Goal: Task Accomplishment & Management: Manage account settings

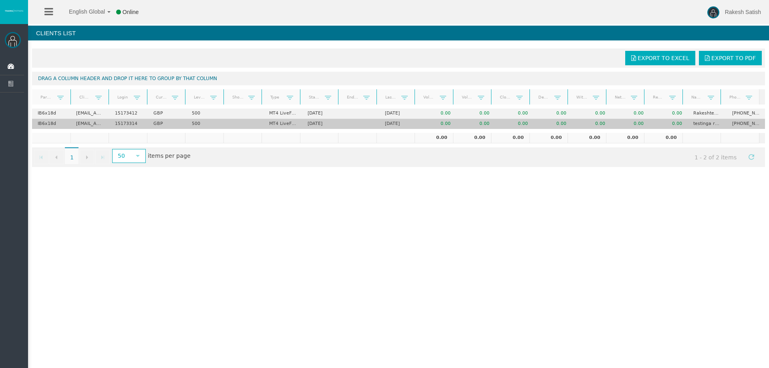
click at [94, 125] on td "[EMAIL_ADDRESS][DOMAIN_NAME]" at bounding box center [89, 124] width 38 height 10
click at [702, 124] on td "testinga rakesh" at bounding box center [707, 124] width 38 height 10
click at [91, 124] on td "[EMAIL_ADDRESS][DOMAIN_NAME]" at bounding box center [89, 124] width 38 height 10
drag, startPoint x: 96, startPoint y: 124, endPoint x: 104, endPoint y: 124, distance: 7.6
click at [104, 124] on td "[EMAIL_ADDRESS][DOMAIN_NAME]" at bounding box center [89, 124] width 38 height 10
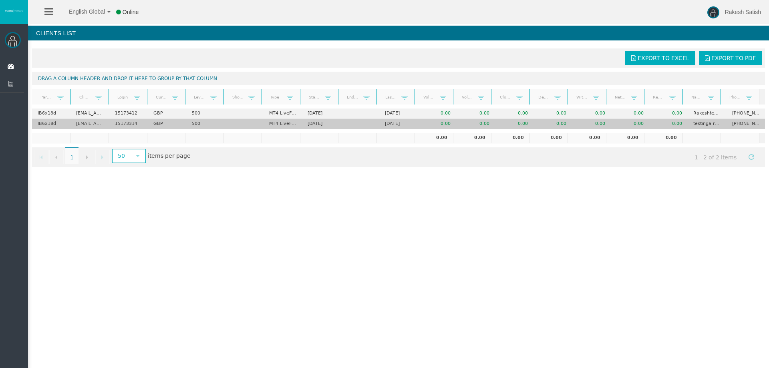
click at [104, 124] on td "[EMAIL_ADDRESS][DOMAIN_NAME]" at bounding box center [89, 124] width 38 height 10
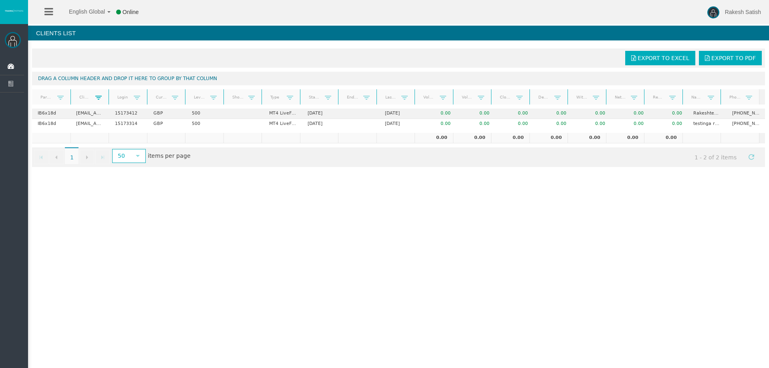
click at [98, 97] on span at bounding box center [98, 97] width 6 height 6
click at [129, 122] on span "Is equal to" at bounding box center [124, 122] width 59 height 12
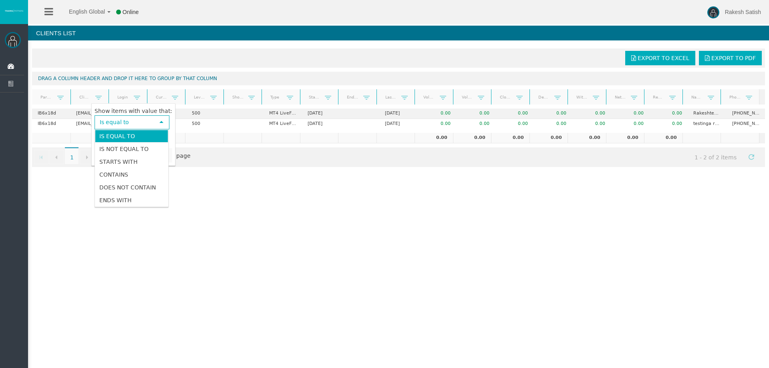
click at [213, 184] on div "English Global 简体中文 English Global 日本語 한국어 Online Rakesh Satish Help Log Out Ra…" at bounding box center [384, 184] width 769 height 368
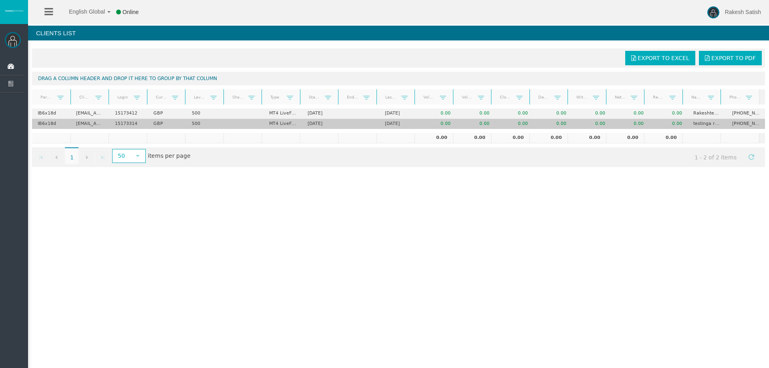
click at [51, 124] on td "IB6x18d" at bounding box center [51, 124] width 38 height 10
click at [702, 123] on td "testinga rakesh" at bounding box center [707, 124] width 38 height 10
click at [747, 124] on td "[PHONE_NUMBER]" at bounding box center [745, 124] width 38 height 10
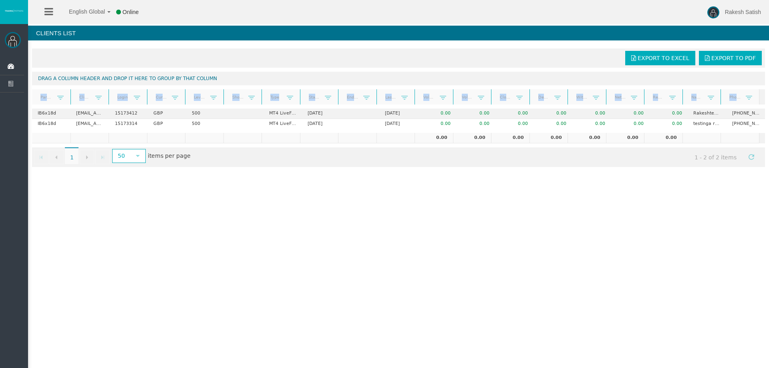
drag, startPoint x: 758, startPoint y: 100, endPoint x: 760, endPoint y: 113, distance: 13.0
click at [760, 112] on div "Export to Excel Export to PDF Drag a column header and drop it here to group by…" at bounding box center [398, 107] width 741 height 127
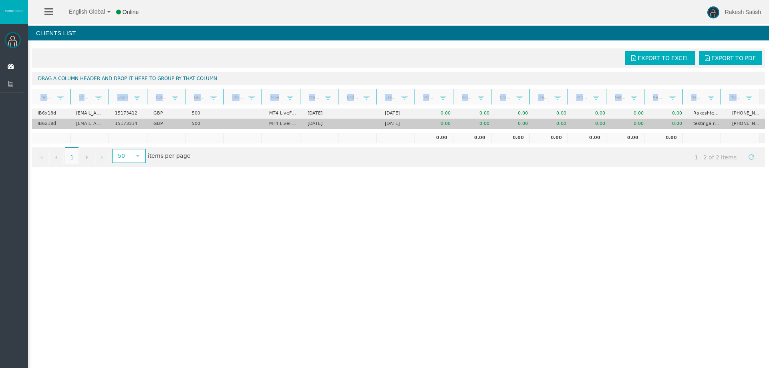
click at [750, 127] on td "[PHONE_NUMBER]" at bounding box center [745, 124] width 38 height 10
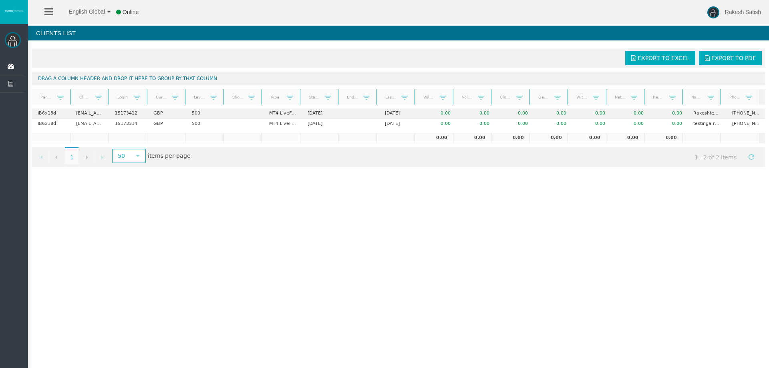
click at [615, 185] on div "English Global 简体中文 English Global 日本語 한국어 Online Rakesh Satish Help Log Out Ra…" at bounding box center [384, 184] width 769 height 368
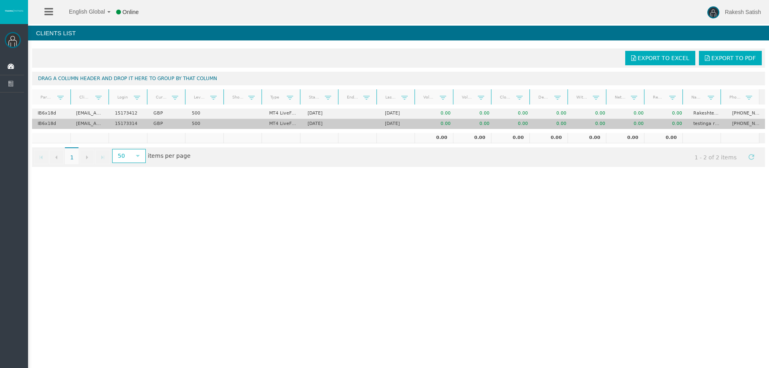
click at [50, 125] on td "IB6x18d" at bounding box center [51, 124] width 38 height 10
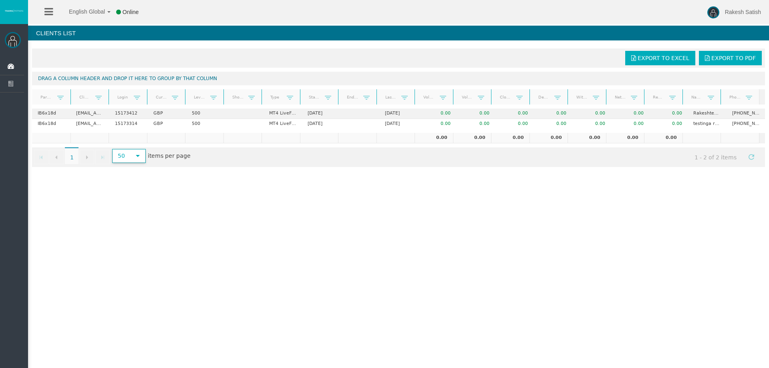
click at [133, 157] on span "select" at bounding box center [138, 156] width 14 height 12
drag, startPoint x: 322, startPoint y: 213, endPoint x: 324, endPoint y: 205, distance: 8.1
click at [322, 213] on div "English Global 简体中文 English Global 日本語 한국어 Online Rakesh Satish Help Log Out Ra…" at bounding box center [384, 184] width 769 height 368
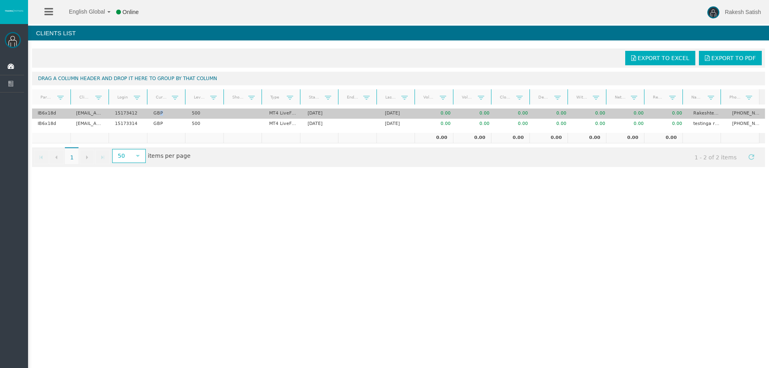
drag, startPoint x: 159, startPoint y: 115, endPoint x: 171, endPoint y: 114, distance: 12.0
click at [171, 114] on td "GBP" at bounding box center [167, 114] width 38 height 10
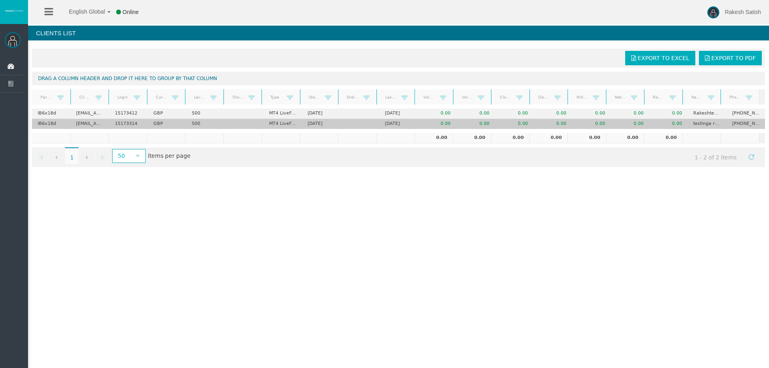
click at [196, 124] on td "500" at bounding box center [205, 124] width 38 height 10
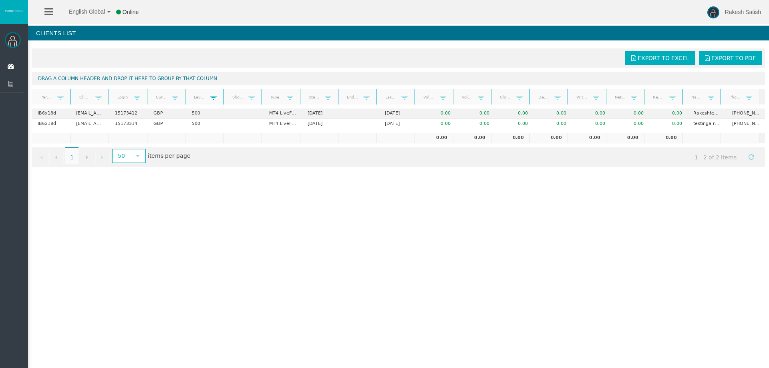
click at [210, 99] on span at bounding box center [213, 97] width 6 height 6
click at [249, 99] on span at bounding box center [251, 97] width 6 height 6
drag, startPoint x: 249, startPoint y: 99, endPoint x: 253, endPoint y: 99, distance: 4.8
click at [249, 99] on span at bounding box center [251, 97] width 6 height 6
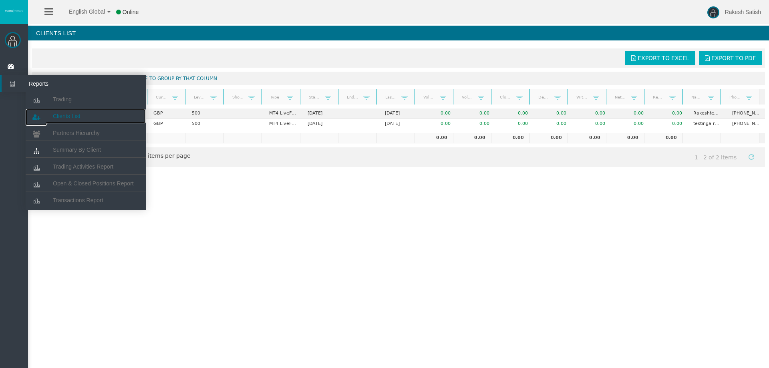
click at [72, 113] on span "Clients List" at bounding box center [66, 116] width 27 height 6
click at [69, 98] on span "Trading" at bounding box center [62, 99] width 19 height 6
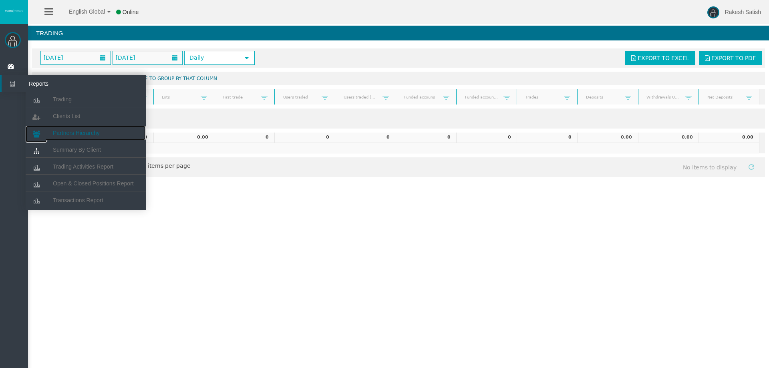
click at [105, 136] on link "Partners Hierarchy" at bounding box center [86, 133] width 120 height 14
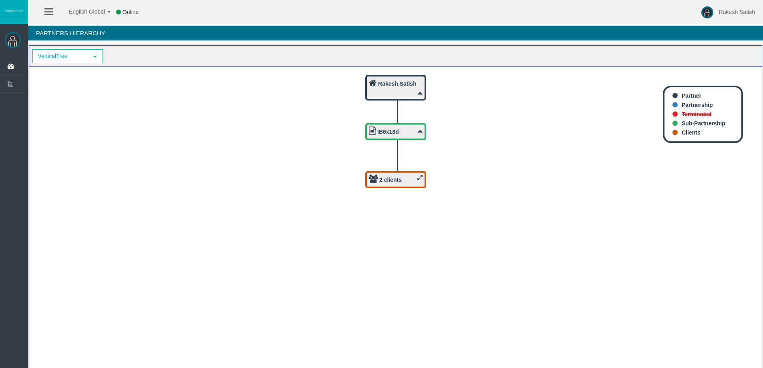
click at [417, 177] on icon at bounding box center [419, 178] width 5 height 6
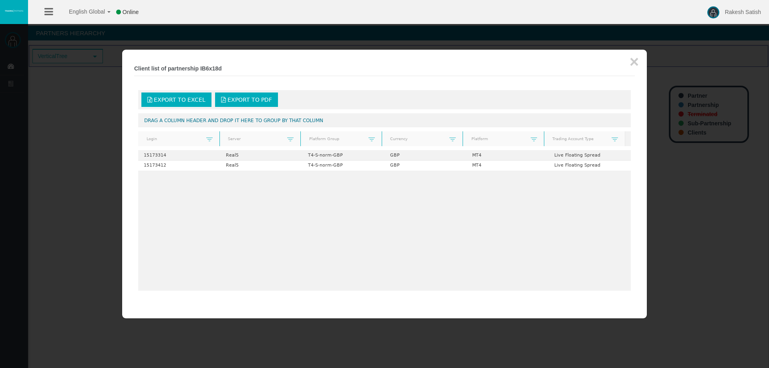
click at [84, 176] on div at bounding box center [384, 184] width 769 height 368
click at [634, 64] on button "×" at bounding box center [633, 62] width 9 height 16
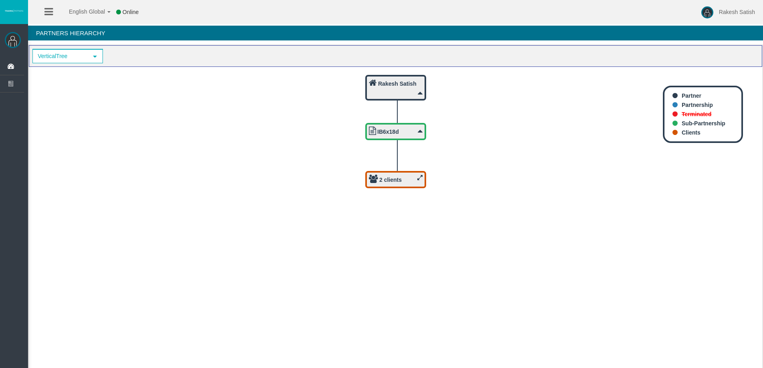
click at [419, 177] on icon at bounding box center [419, 178] width 5 height 6
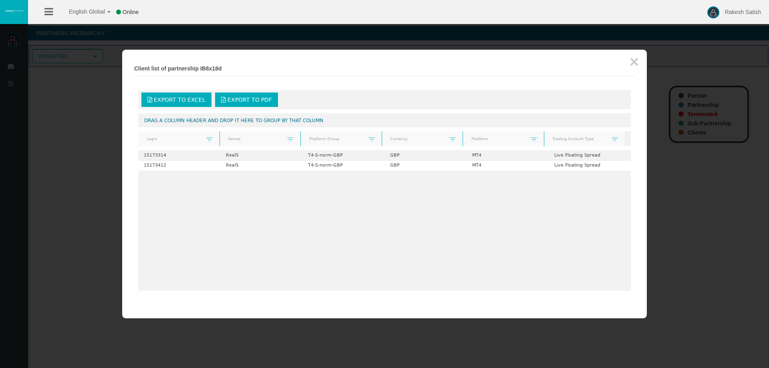
click at [75, 133] on div at bounding box center [384, 184] width 769 height 368
drag, startPoint x: 26, startPoint y: 88, endPoint x: 213, endPoint y: 60, distance: 189.4
click at [55, 81] on div at bounding box center [384, 184] width 769 height 368
click at [631, 57] on button "×" at bounding box center [633, 62] width 9 height 16
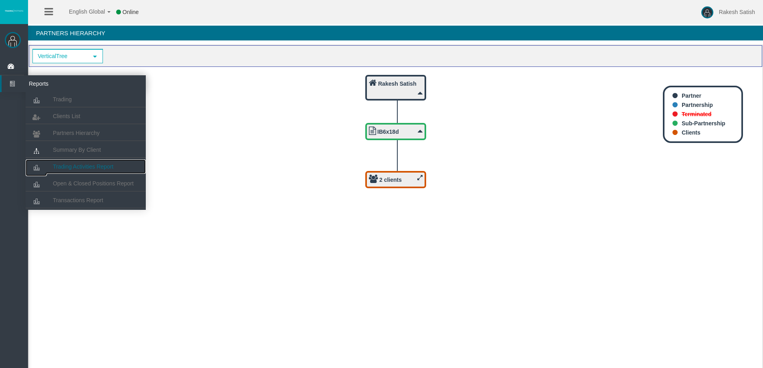
click at [118, 164] on link "Trading Activities Report" at bounding box center [86, 166] width 120 height 14
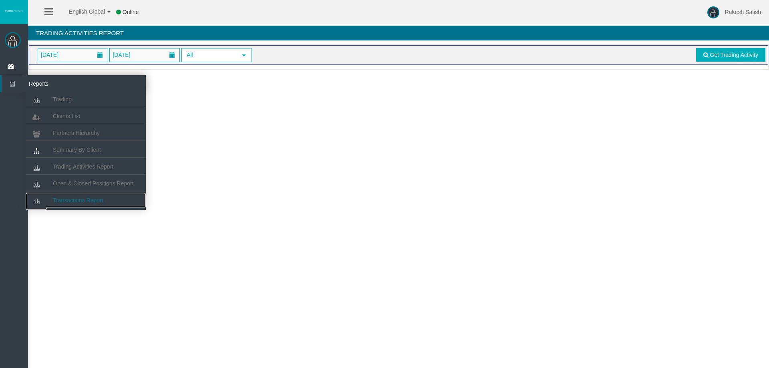
click at [91, 203] on span "Transactions Report" at bounding box center [78, 200] width 50 height 6
click at [94, 116] on link "Clients List" at bounding box center [86, 116] width 120 height 14
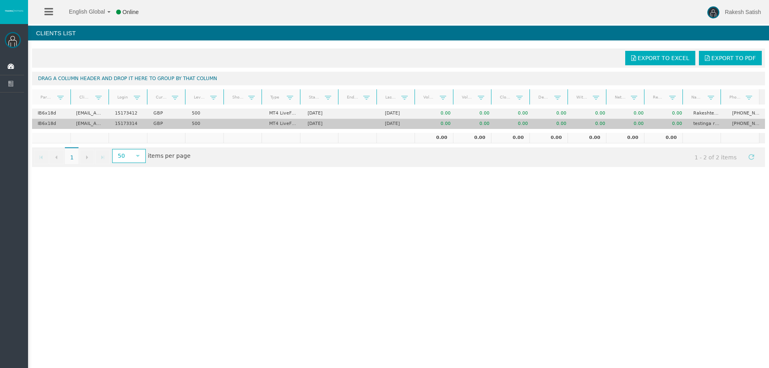
click at [173, 125] on td "GBP" at bounding box center [167, 124] width 38 height 10
click at [172, 125] on td "GBP" at bounding box center [167, 124] width 38 height 10
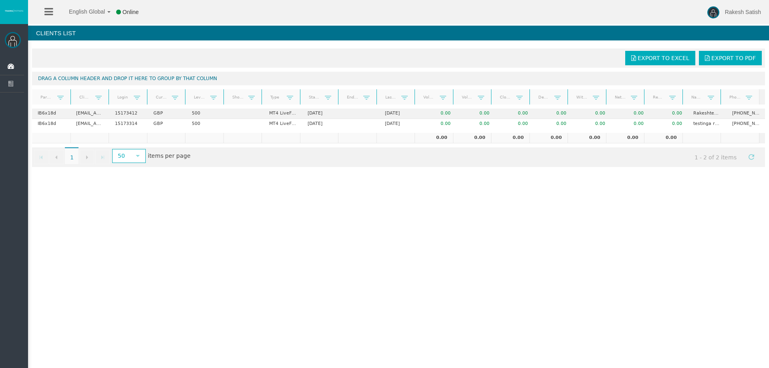
drag, startPoint x: 171, startPoint y: 124, endPoint x: 467, endPoint y: 227, distance: 313.0
click at [477, 233] on div "English Global 简体中文 English Global 日本語 한국어 Online Rakesh Satish Help Log Out Ra…" at bounding box center [384, 184] width 769 height 368
drag, startPoint x: 704, startPoint y: 125, endPoint x: 672, endPoint y: 131, distance: 31.8
click at [703, 125] on td "testinga rakesh" at bounding box center [707, 124] width 38 height 10
click at [654, 134] on td "0.00" at bounding box center [663, 138] width 38 height 10
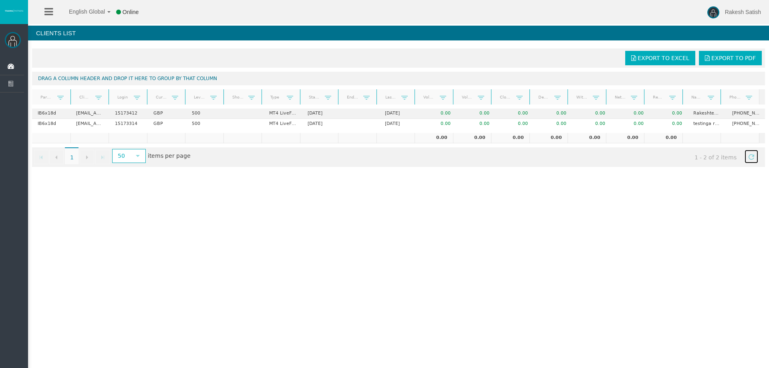
click at [744, 161] on link "Refresh" at bounding box center [751, 157] width 14 height 14
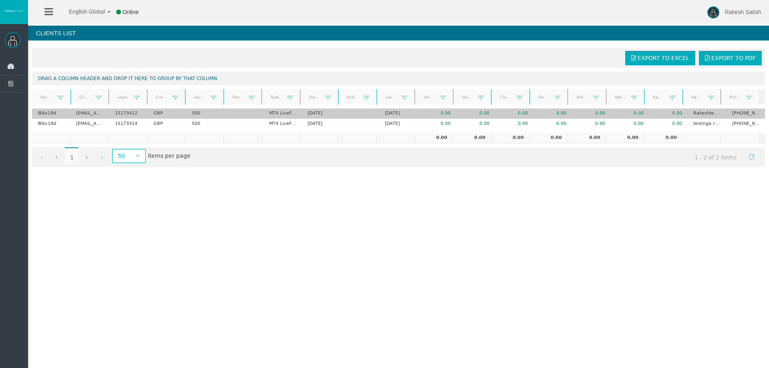
drag, startPoint x: 754, startPoint y: 137, endPoint x: 755, endPoint y: 116, distance: 20.4
click at [755, 117] on div "Export to Excel Export to PDF Drag a column header and drop it here to group by…" at bounding box center [398, 107] width 741 height 127
drag, startPoint x: 755, startPoint y: 100, endPoint x: 758, endPoint y: 113, distance: 13.0
click at [758, 111] on div "Export to Excel Export to PDF Drag a column header and drop it here to group by…" at bounding box center [398, 107] width 741 height 127
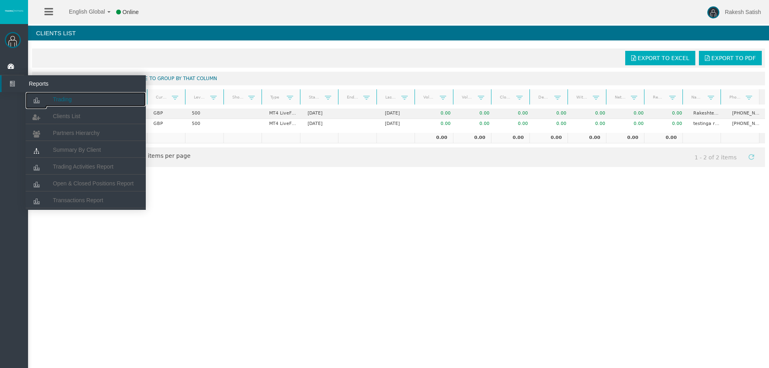
click at [54, 94] on link "Trading" at bounding box center [86, 99] width 120 height 14
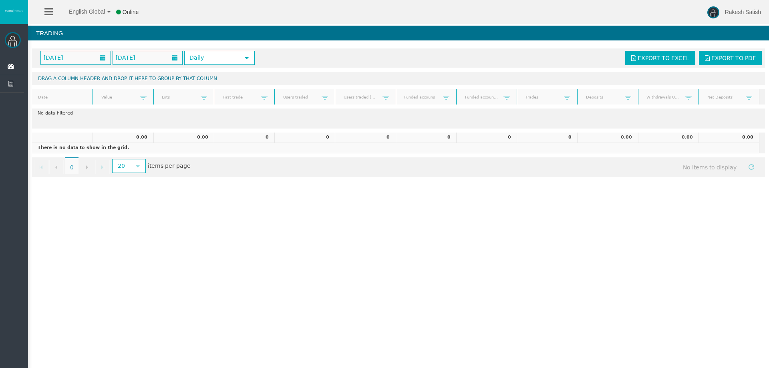
click at [174, 205] on div "English Global 简体中文 English Global 日本語 한국어 Online Rakesh Satish Help Log Out Ra…" at bounding box center [384, 184] width 769 height 368
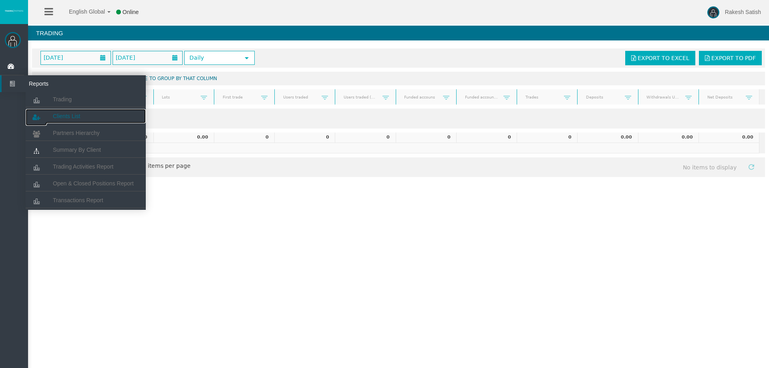
click at [77, 110] on link "Clients List" at bounding box center [86, 116] width 120 height 14
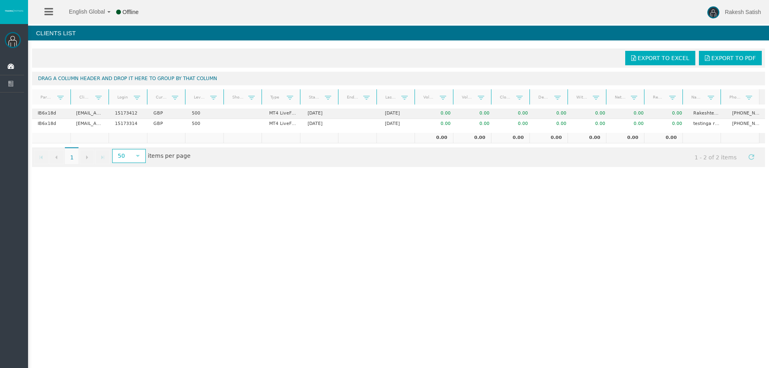
click at [249, 191] on div "English Global 简体中文 English Global 日本語 한국어 Offline Rakesh Satish Help Log Out R…" at bounding box center [384, 184] width 769 height 368
click at [88, 155] on span "Go to the next page" at bounding box center [87, 157] width 6 height 6
click at [142, 160] on span "select" at bounding box center [138, 156] width 14 height 12
click at [134, 179] on li "100" at bounding box center [129, 182] width 32 height 13
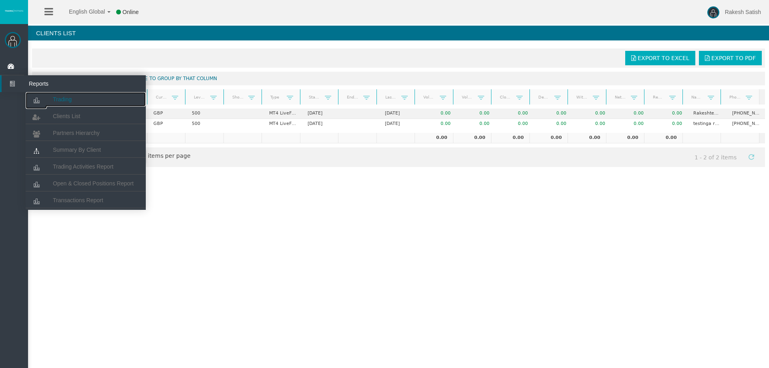
click at [51, 96] on link "Trading" at bounding box center [86, 99] width 120 height 14
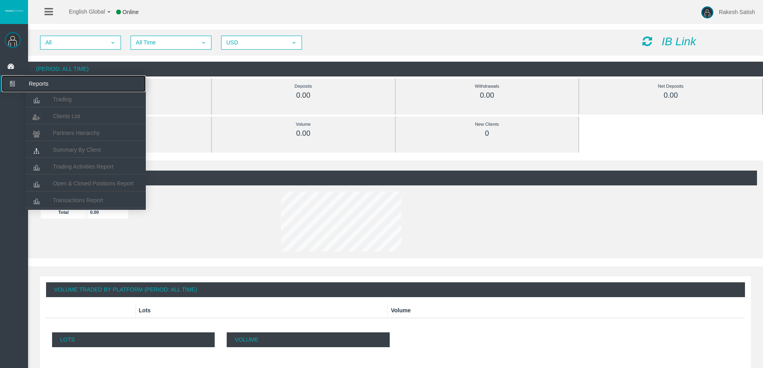
click at [3, 86] on icon at bounding box center [12, 83] width 21 height 17
click at [63, 115] on span "Clients List" at bounding box center [66, 116] width 27 height 6
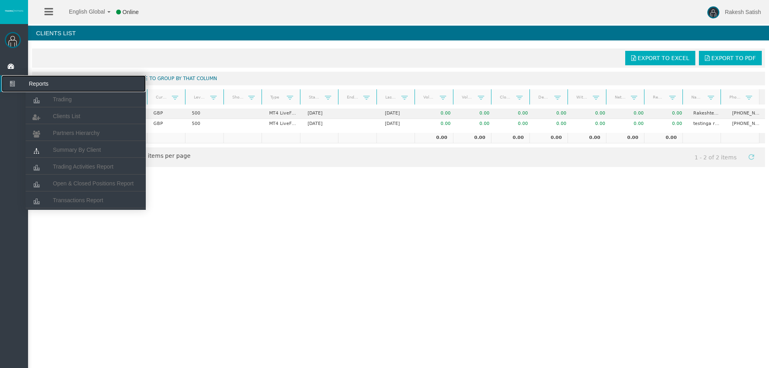
click at [19, 90] on icon at bounding box center [12, 83] width 21 height 17
click at [67, 101] on span "Trading" at bounding box center [62, 99] width 19 height 6
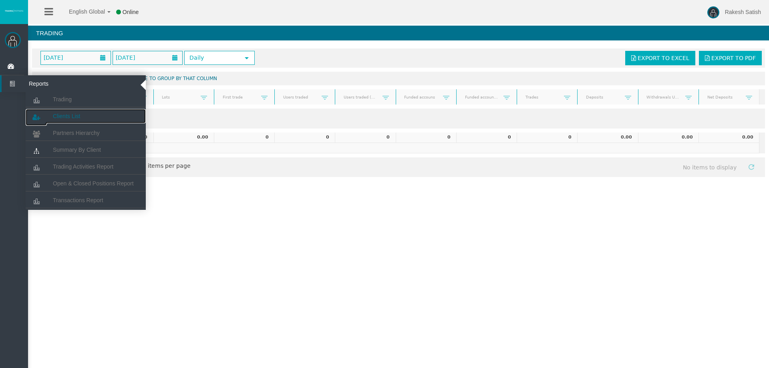
click at [72, 115] on span "Clients List" at bounding box center [66, 116] width 27 height 6
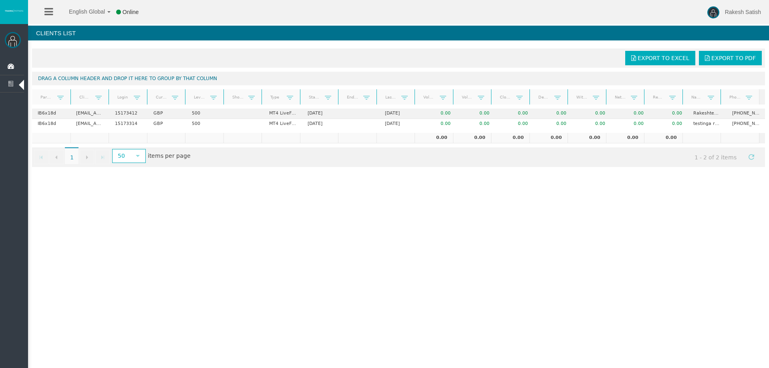
click at [239, 170] on div "Export to Excel Export to PDF Drag a column header and drop it here to group by…" at bounding box center [398, 107] width 741 height 127
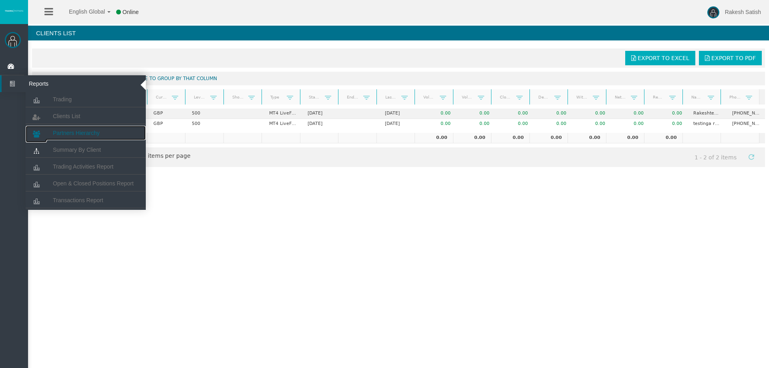
click at [89, 133] on span "Partners Hierarchy" at bounding box center [76, 133] width 47 height 6
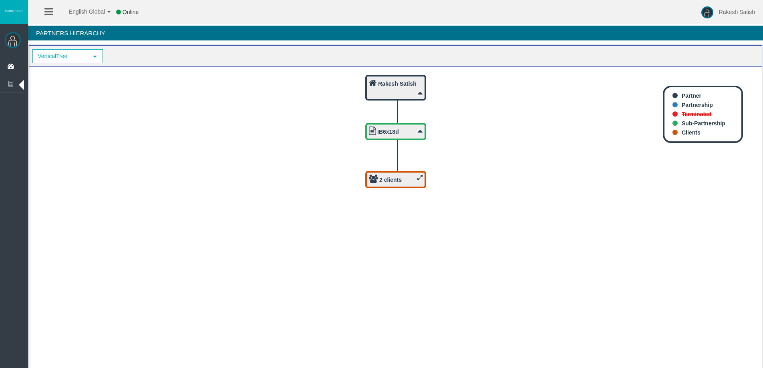
click at [420, 178] on icon at bounding box center [419, 178] width 5 height 6
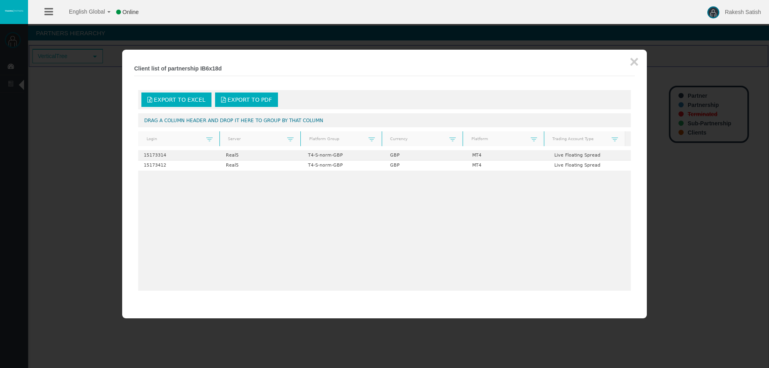
click at [101, 123] on div at bounding box center [384, 184] width 769 height 368
click at [95, 119] on div at bounding box center [384, 184] width 769 height 368
click at [630, 62] on button "×" at bounding box center [633, 62] width 9 height 16
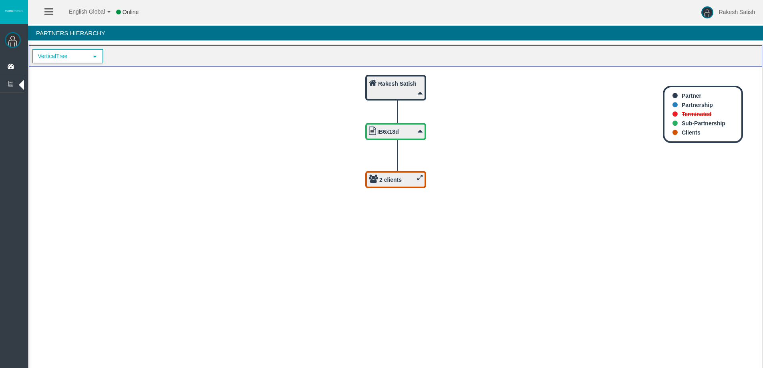
click at [63, 54] on span "VerticalTree" at bounding box center [60, 56] width 54 height 12
click at [66, 56] on span "VerticalTree" at bounding box center [60, 56] width 54 height 12
click at [13, 64] on icon at bounding box center [12, 66] width 21 height 17
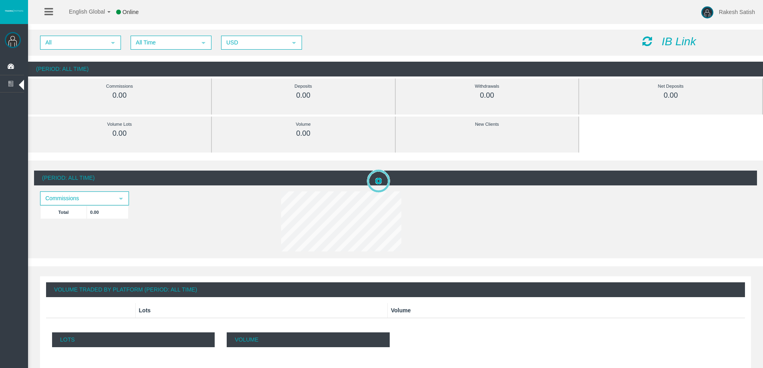
click at [677, 42] on icon "IB Link" at bounding box center [678, 41] width 34 height 12
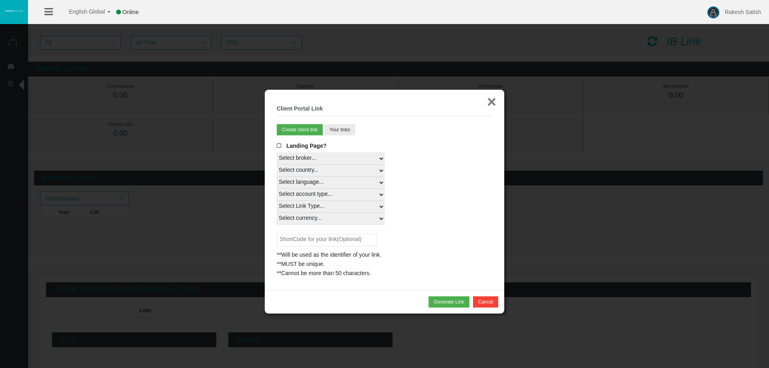
click at [491, 98] on button "×" at bounding box center [491, 102] width 9 height 16
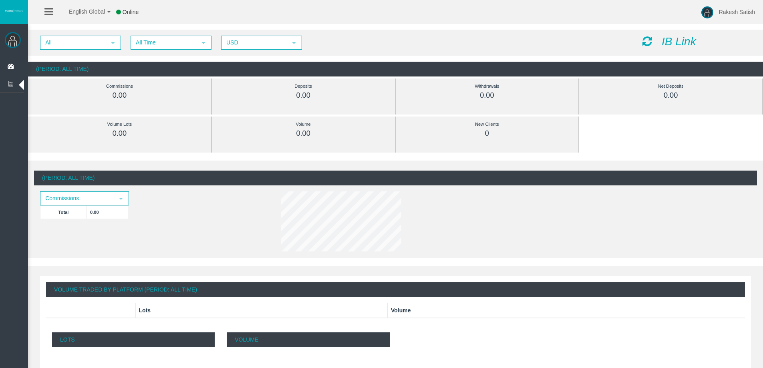
click at [656, 34] on div "All select All Time select 5 USD select USD IB Link" at bounding box center [395, 43] width 735 height 26
drag, startPoint x: 657, startPoint y: 39, endPoint x: 671, endPoint y: 41, distance: 13.8
click at [659, 40] on div "IB Link" at bounding box center [696, 42] width 121 height 12
click at [671, 41] on icon "IB Link" at bounding box center [678, 41] width 34 height 12
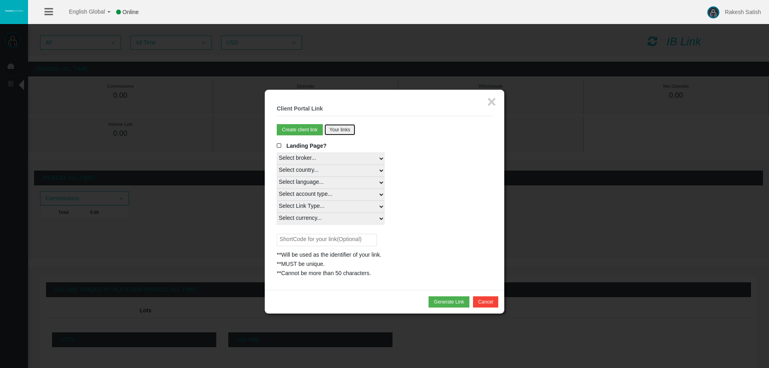
click at [328, 127] on button "Your links" at bounding box center [339, 129] width 31 height 11
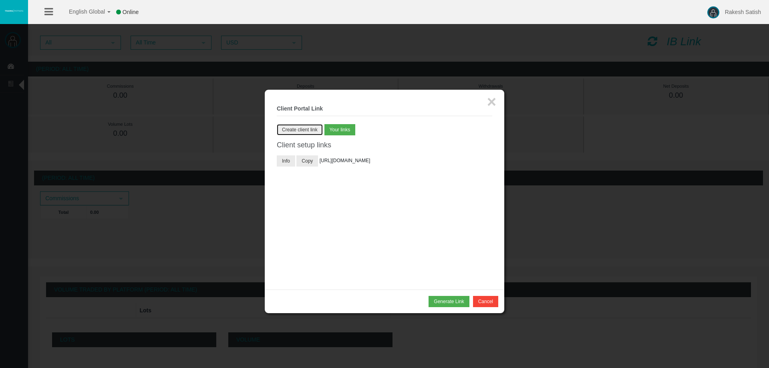
click at [314, 126] on button "Create client link" at bounding box center [300, 129] width 46 height 11
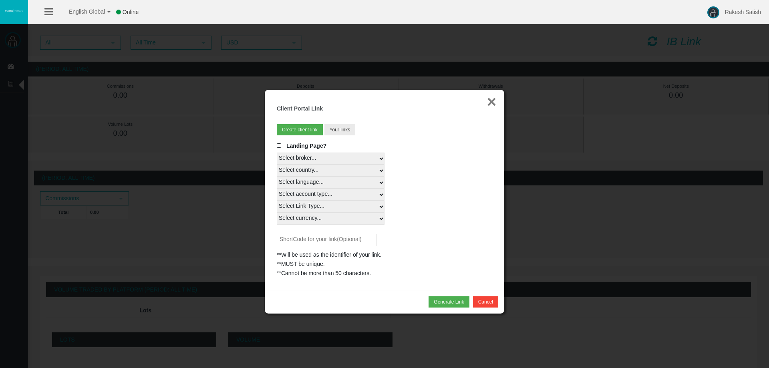
click at [491, 103] on button "×" at bounding box center [491, 102] width 9 height 16
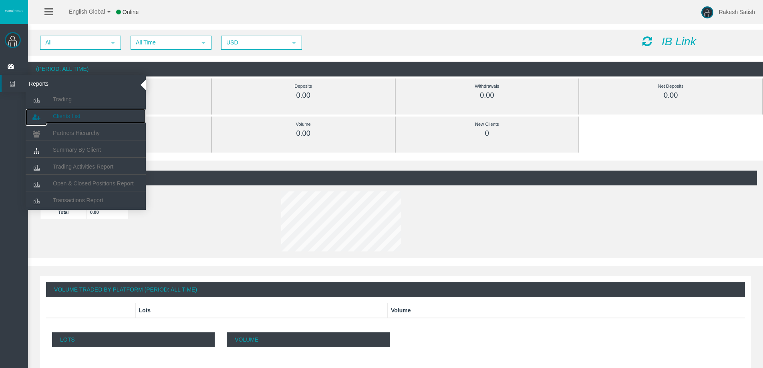
click at [64, 116] on span "Clients List" at bounding box center [66, 116] width 27 height 6
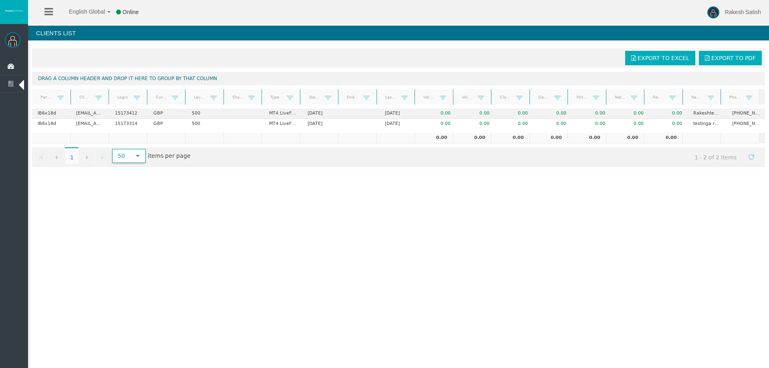
click at [136, 153] on span "select" at bounding box center [138, 156] width 6 height 6
click at [483, 168] on div "Export to Excel Export to PDF Drag a column header and drop it here to group by…" at bounding box center [398, 107] width 741 height 127
click at [748, 157] on span "Refresh" at bounding box center [751, 157] width 6 height 6
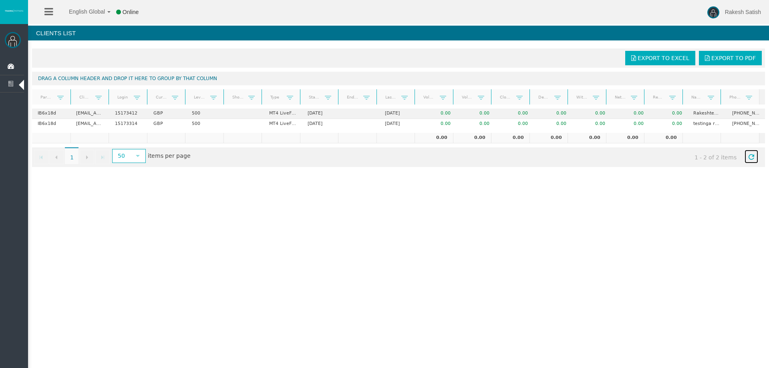
click at [748, 157] on span "Refresh" at bounding box center [751, 157] width 6 height 6
drag, startPoint x: 747, startPoint y: 156, endPoint x: 754, endPoint y: 143, distance: 14.3
click at [748, 156] on span "Refresh" at bounding box center [751, 157] width 6 height 6
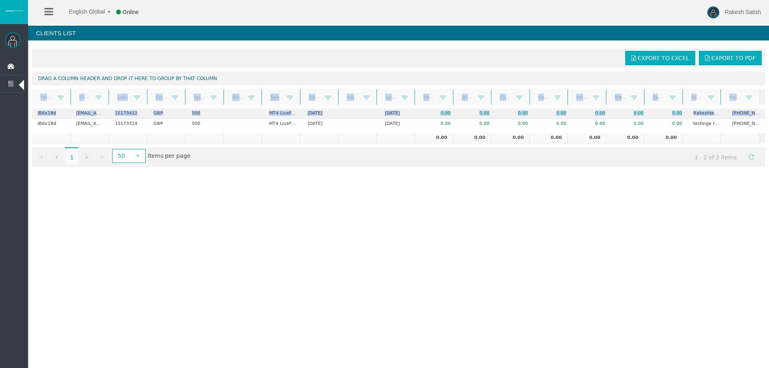
drag, startPoint x: 758, startPoint y: 107, endPoint x: 759, endPoint y: 117, distance: 10.0
click at [759, 113] on div "Export to Excel Export to PDF Drag a column header and drop it here to group by…" at bounding box center [398, 107] width 741 height 127
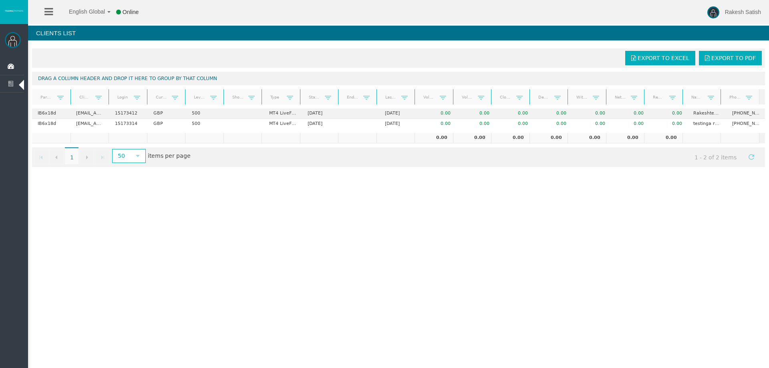
click at [750, 135] on td at bounding box center [739, 138] width 38 height 10
